Goal: Communication & Community: Answer question/provide support

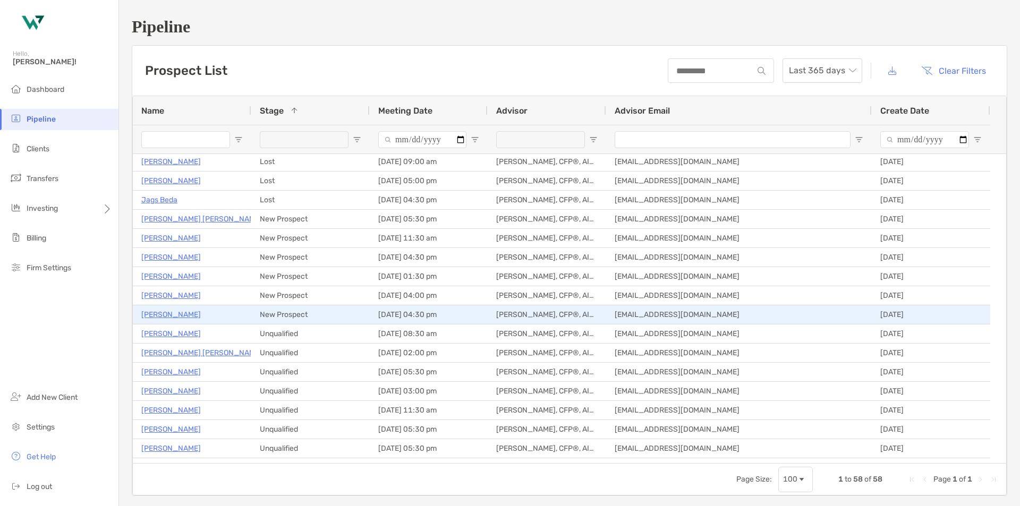
scroll to position [637, 0]
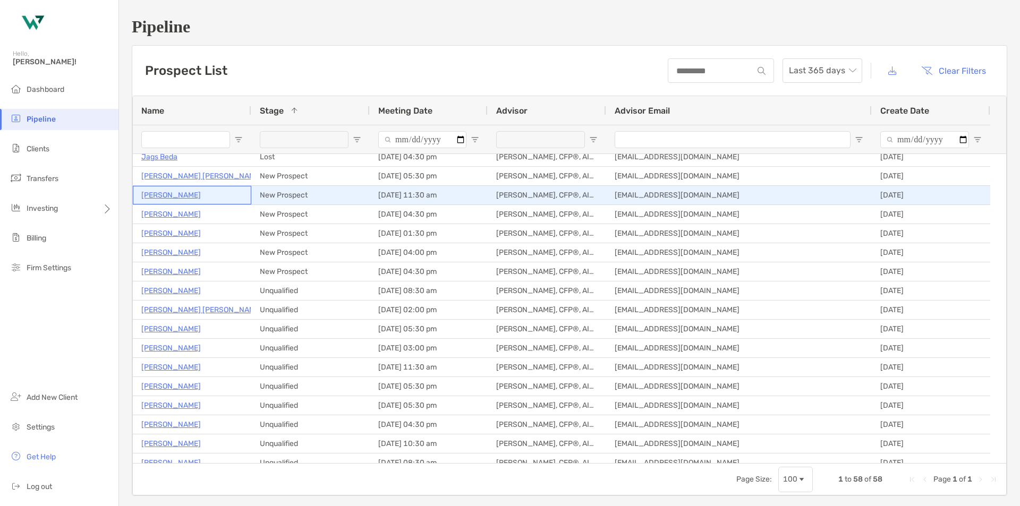
click at [173, 192] on p "[PERSON_NAME]" at bounding box center [170, 195] width 59 height 13
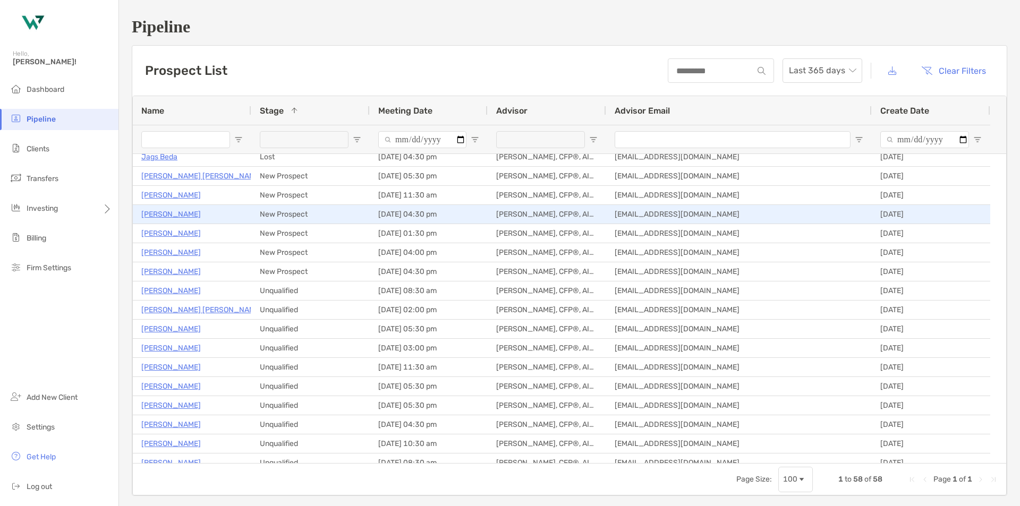
click at [172, 215] on p "[PERSON_NAME]" at bounding box center [170, 214] width 59 height 13
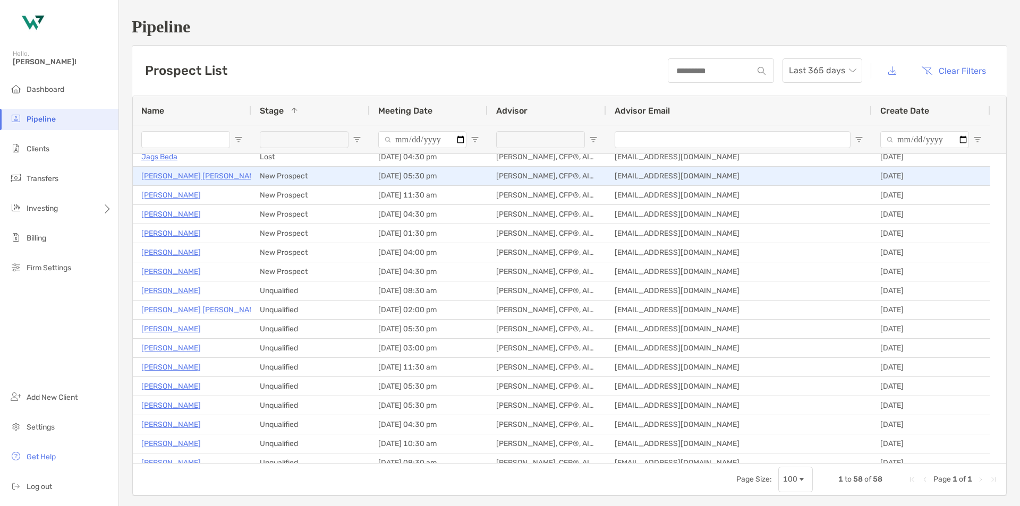
click at [186, 175] on p "Alfredo Dela Vega" at bounding box center [201, 175] width 121 height 13
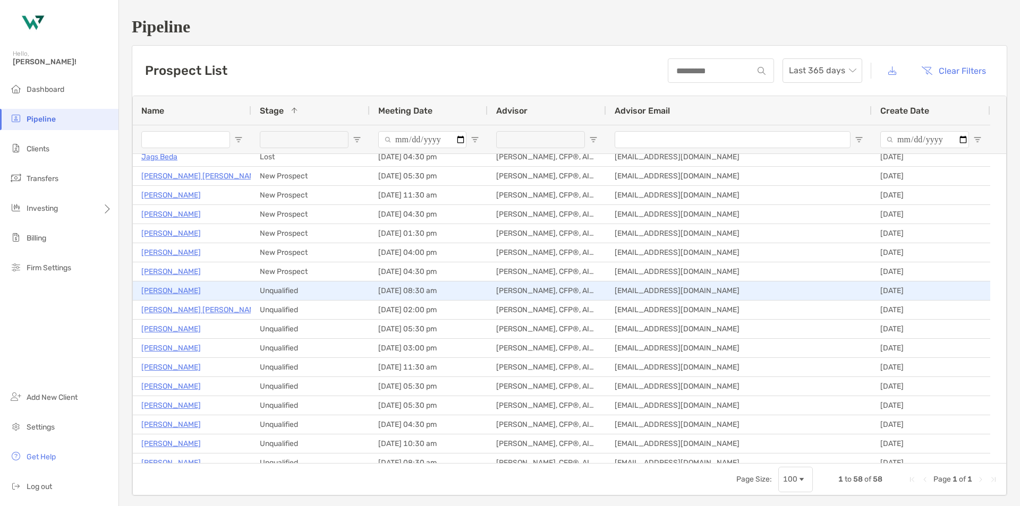
click at [159, 292] on p "[PERSON_NAME]" at bounding box center [170, 290] width 59 height 13
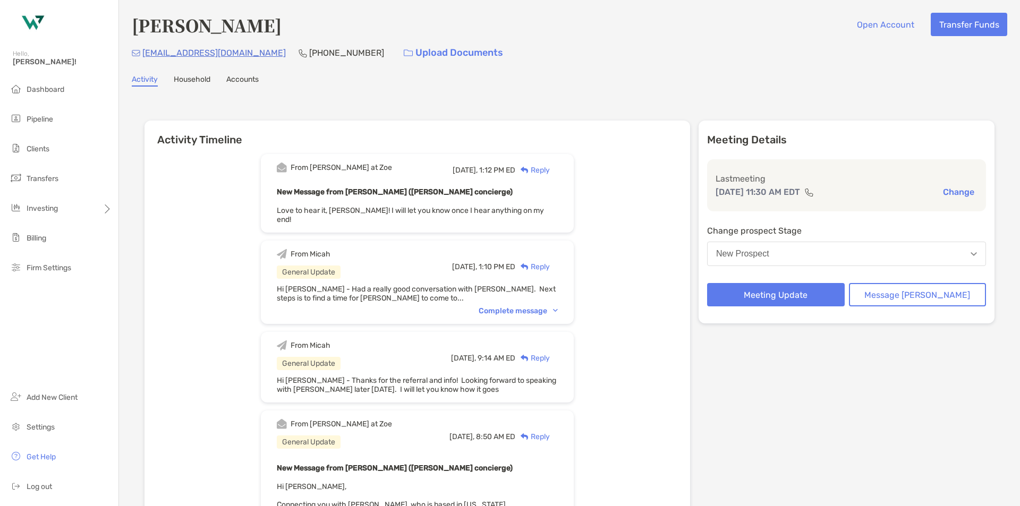
click at [807, 257] on button "New Prospect" at bounding box center [846, 254] width 279 height 24
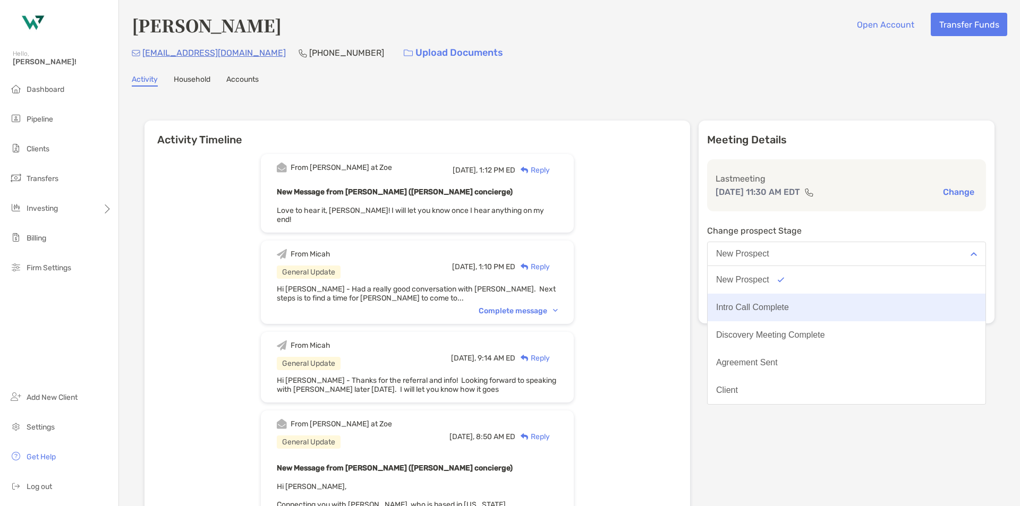
click at [798, 301] on button "Intro Call Complete" at bounding box center [847, 308] width 278 height 28
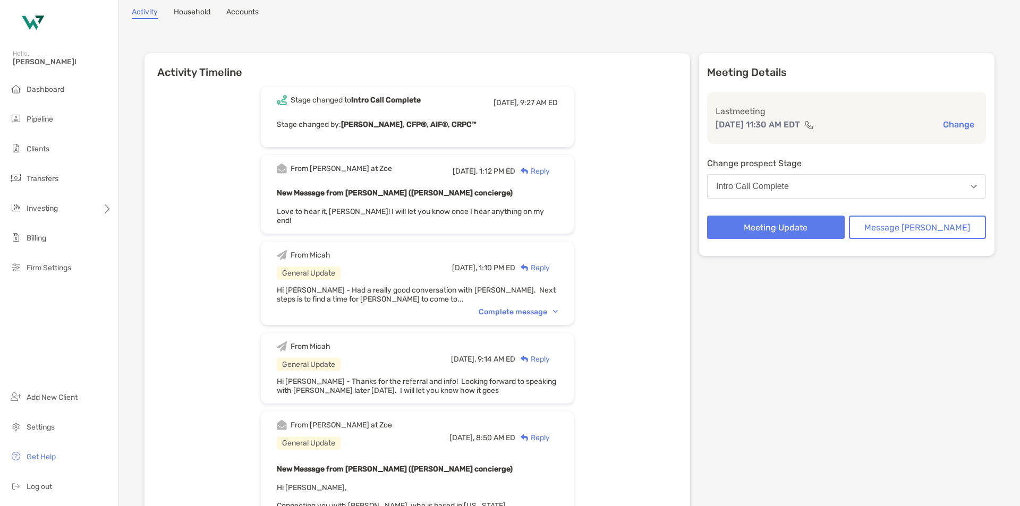
scroll to position [159, 0]
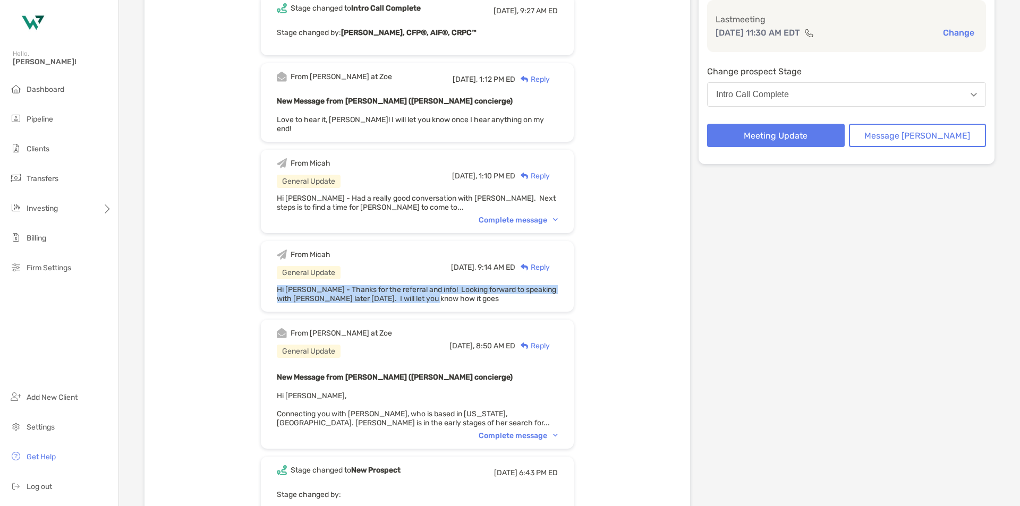
drag, startPoint x: 466, startPoint y: 287, endPoint x: 294, endPoint y: 284, distance: 172.2
click at [294, 285] on div "Hi Brendan - Thanks for the referral and info! Looking forward to speaking with…" at bounding box center [417, 294] width 281 height 18
copy span "Hi Brendan - Thanks for the referral and info! Looking forward to speaking with…"
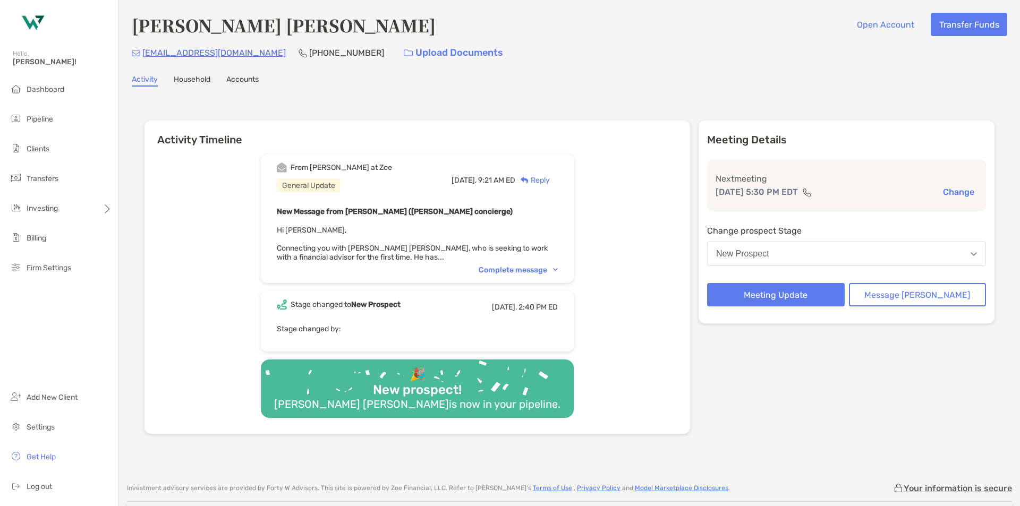
click at [550, 180] on div "Reply" at bounding box center [532, 180] width 35 height 11
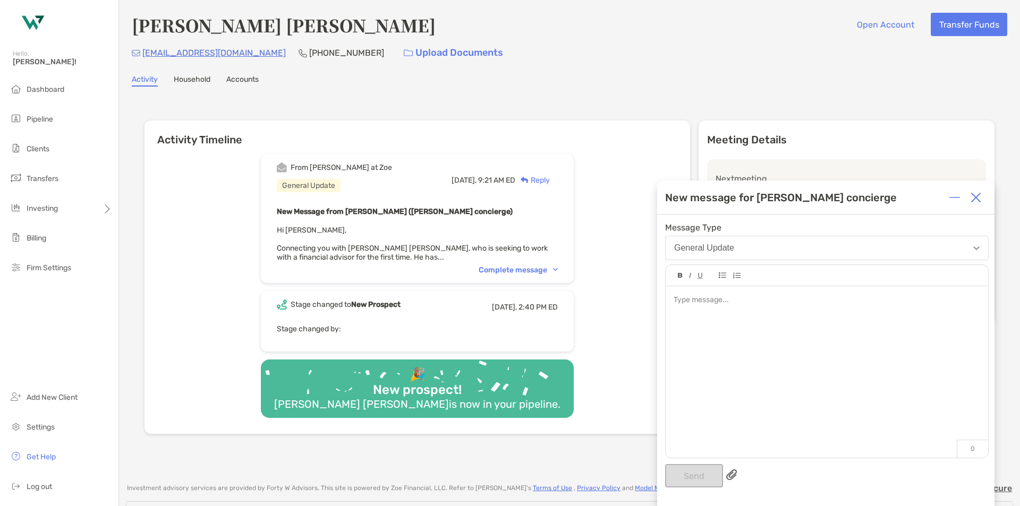
click at [709, 297] on div at bounding box center [827, 300] width 306 height 11
click at [948, 298] on span "**********" at bounding box center [827, 305] width 306 height 19
click at [690, 475] on button "Send" at bounding box center [694, 475] width 58 height 23
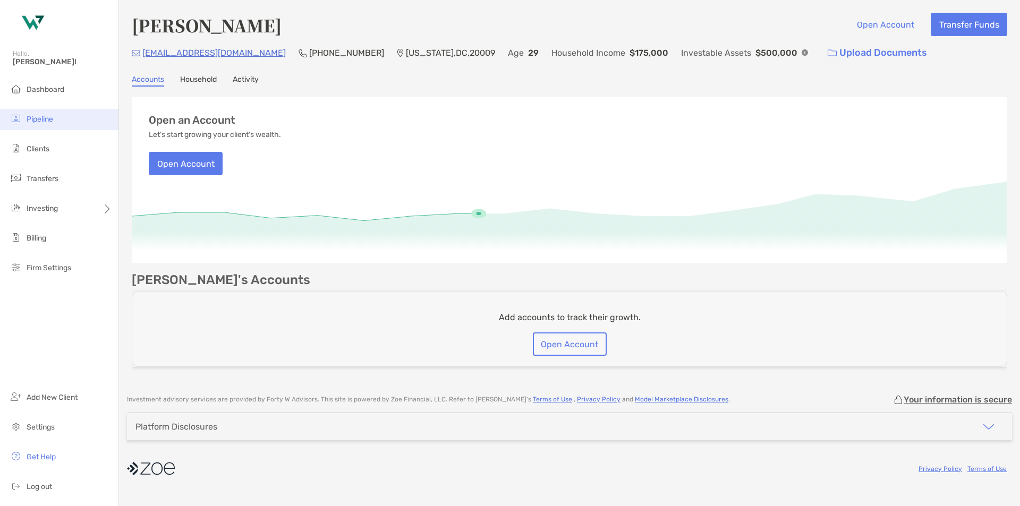
click at [49, 115] on span "Pipeline" at bounding box center [40, 119] width 27 height 9
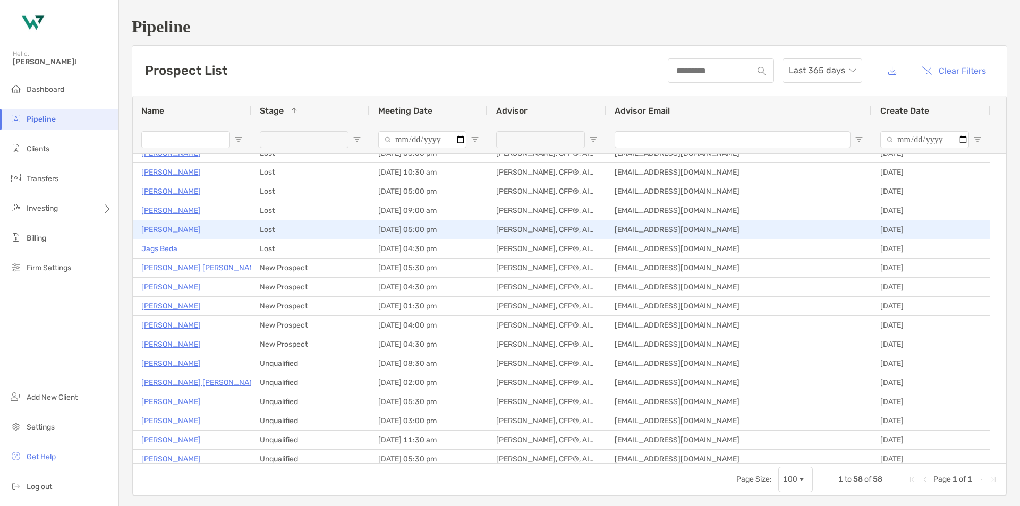
scroll to position [691, 0]
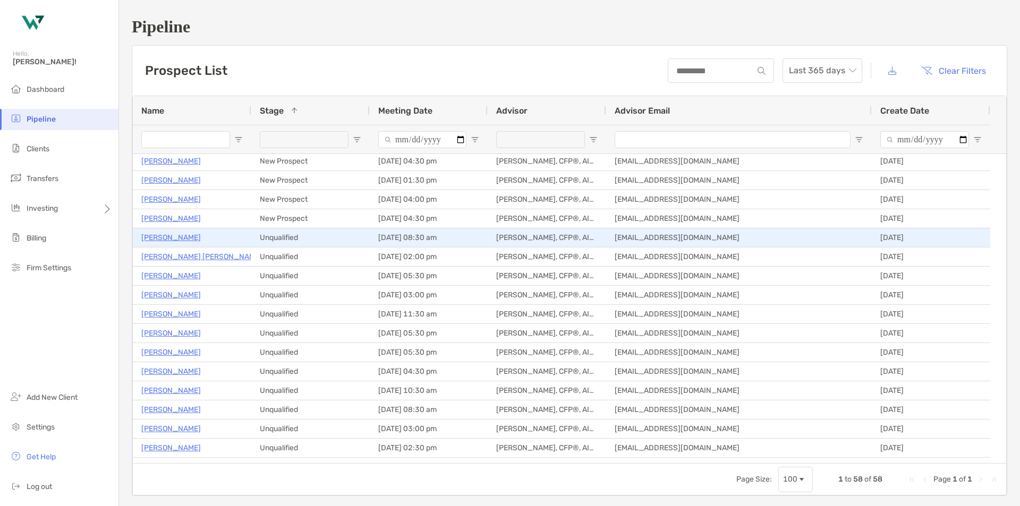
click at [148, 240] on p "[PERSON_NAME]" at bounding box center [170, 237] width 59 height 13
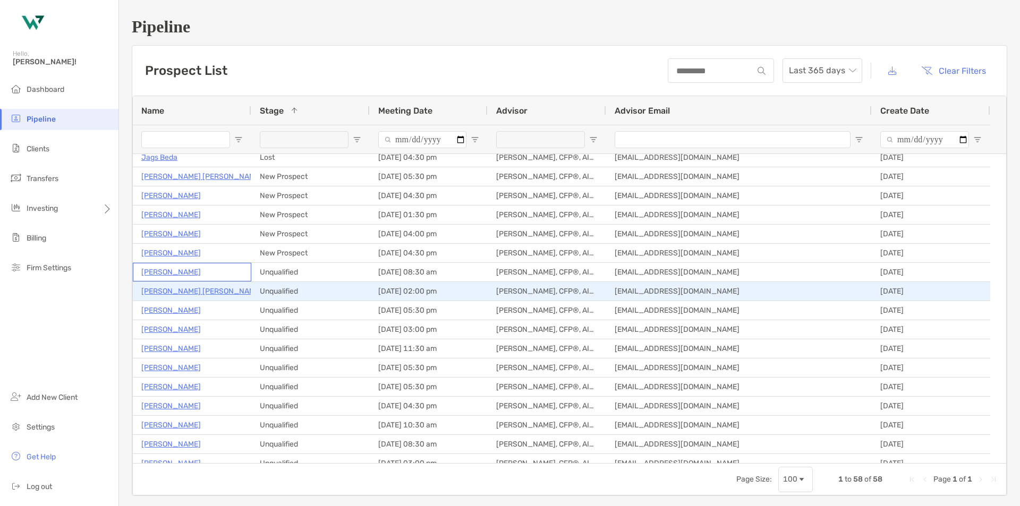
scroll to position [637, 0]
click at [181, 293] on p "[PERSON_NAME]" at bounding box center [170, 290] width 59 height 13
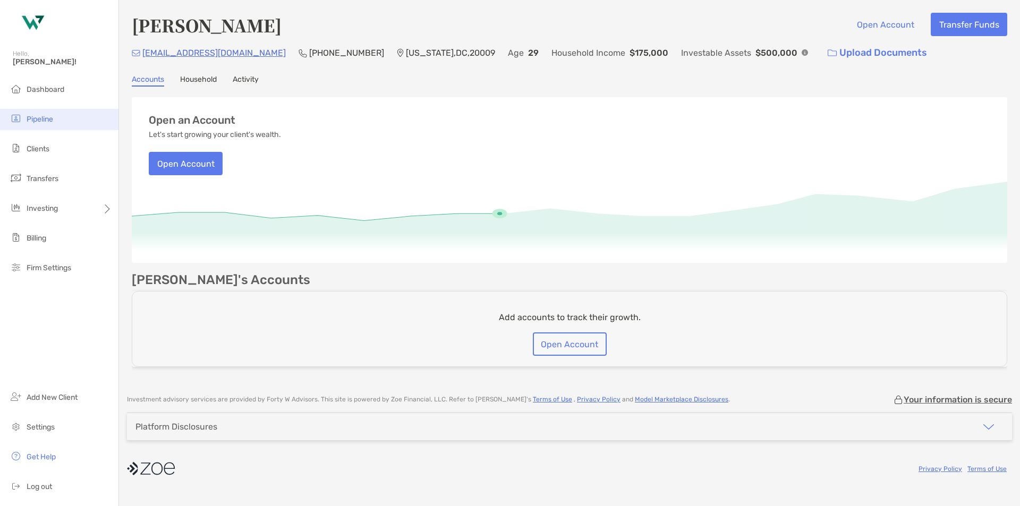
click at [52, 118] on span "Pipeline" at bounding box center [40, 119] width 27 height 9
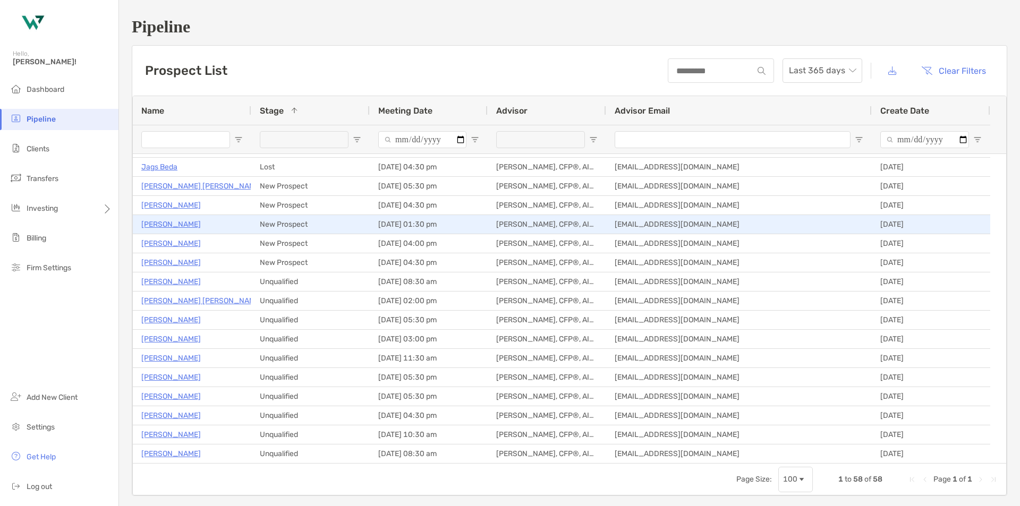
scroll to position [797, 0]
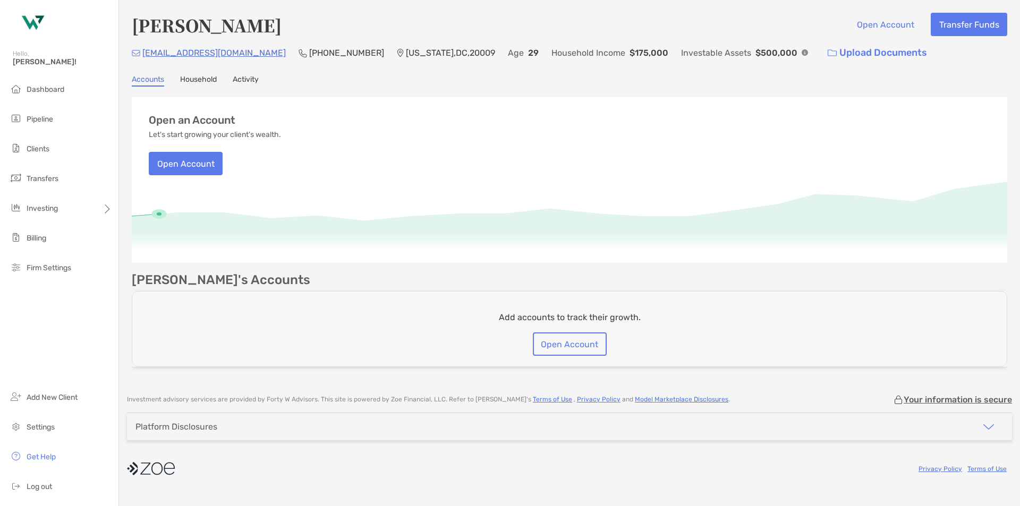
click at [246, 83] on link "Activity" at bounding box center [246, 81] width 26 height 12
